Goal: Transaction & Acquisition: Book appointment/travel/reservation

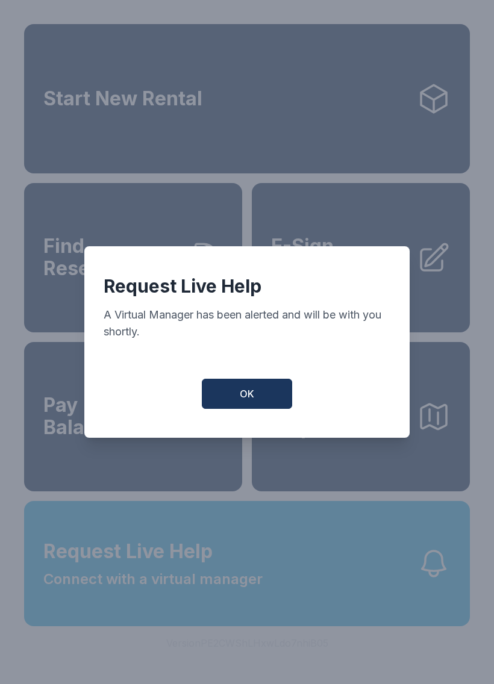
click at [239, 397] on button "OK" at bounding box center [247, 394] width 90 height 30
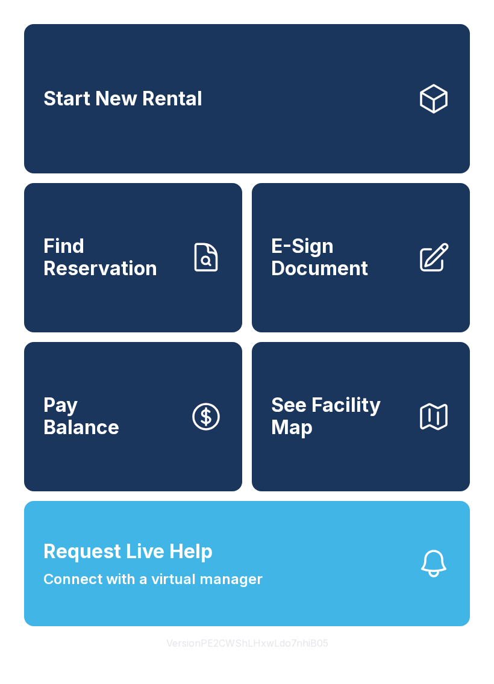
click at [318, 593] on button "Request Live Help Connect with a virtual manager" at bounding box center [247, 563] width 446 height 125
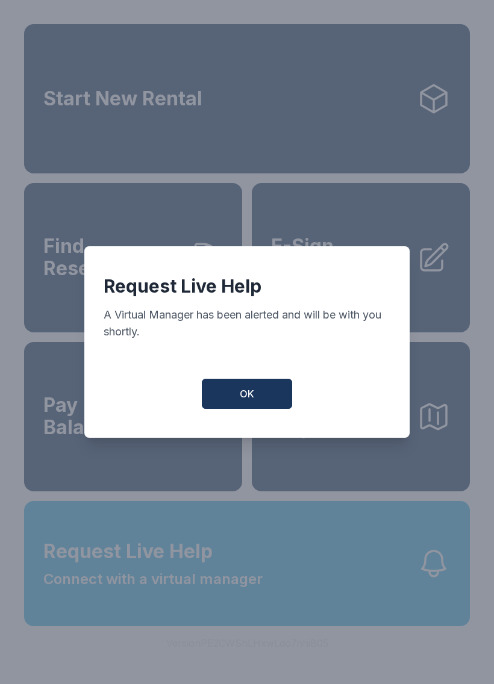
click at [247, 390] on button "OK" at bounding box center [247, 394] width 90 height 30
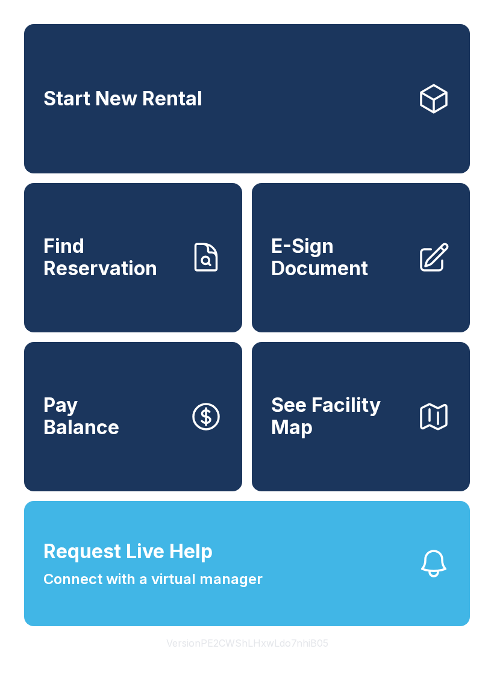
click at [333, 439] on span "See Facility Map" at bounding box center [339, 417] width 136 height 44
click at [138, 123] on link "Start New Rental" at bounding box center [247, 98] width 446 height 149
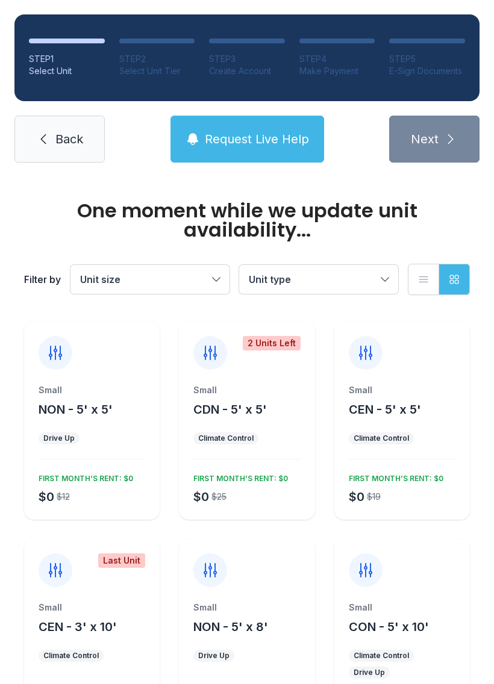
click at [235, 134] on span "Request Live Help" at bounding box center [257, 139] width 104 height 17
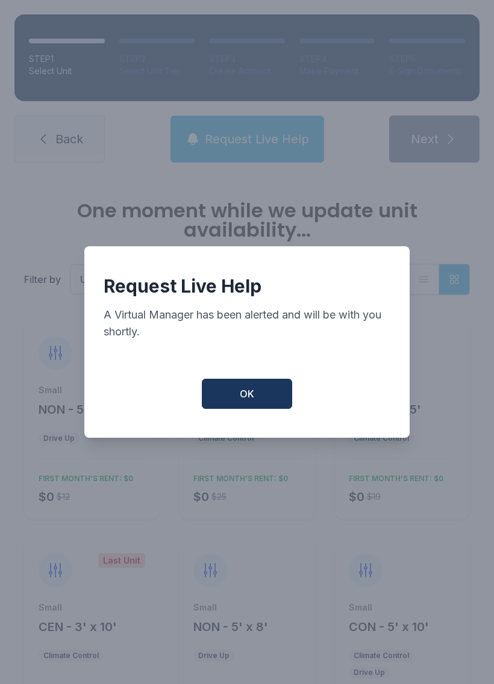
click at [251, 395] on span "OK" at bounding box center [247, 394] width 14 height 14
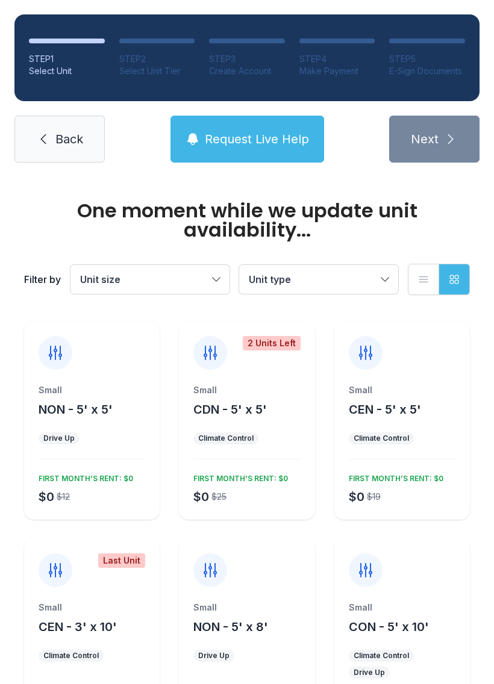
click at [69, 134] on span "Back" at bounding box center [69, 139] width 28 height 17
